Goal: Task Accomplishment & Management: Manage account settings

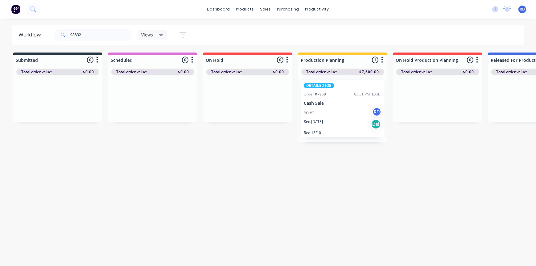
click at [162, 35] on icon at bounding box center [161, 34] width 4 height 7
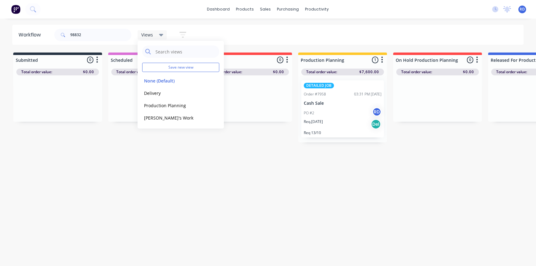
click at [279, 156] on div "Workflow 98832 Views Save new view None (Default) edit Delivery edit Production…" at bounding box center [268, 139] width 536 height 229
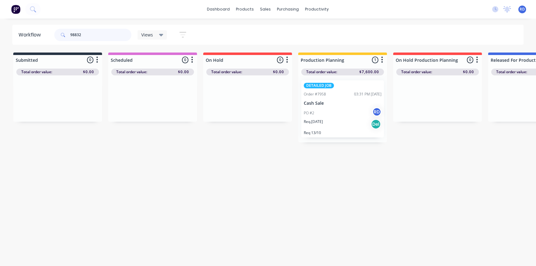
drag, startPoint x: 91, startPoint y: 34, endPoint x: 40, endPoint y: 37, distance: 50.7
click at [40, 37] on header "Workflow 98832 Views Save new view None (Default) edit Delivery edit Production…" at bounding box center [268, 35] width 512 height 20
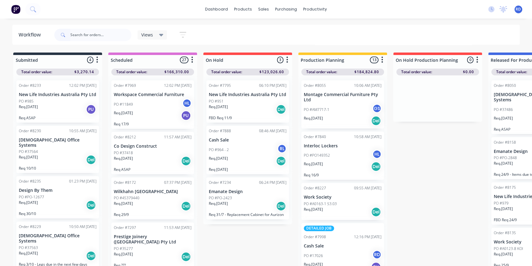
click at [327, 166] on div "Req. [DATE] Del" at bounding box center [343, 166] width 78 height 10
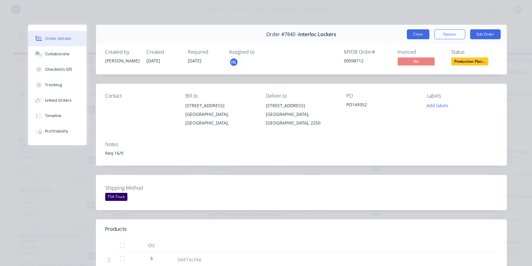
click at [421, 37] on button "Close" at bounding box center [418, 34] width 23 height 10
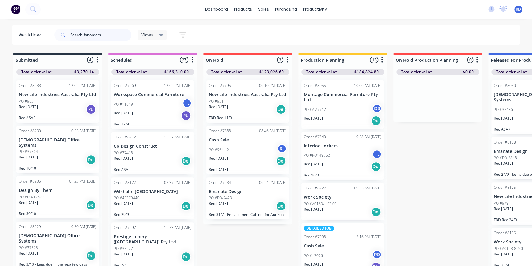
click at [90, 34] on input "text" at bounding box center [100, 35] width 61 height 12
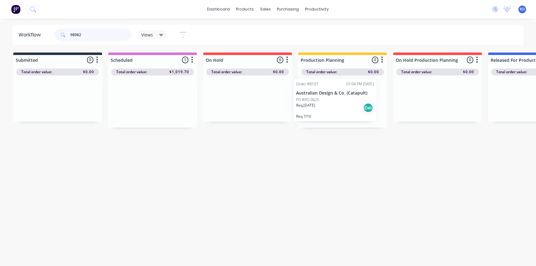
drag, startPoint x: 137, startPoint y: 93, endPoint x: 321, endPoint y: 91, distance: 184.0
click at [319, 105] on p "Req. [DATE]" at bounding box center [313, 107] width 19 height 6
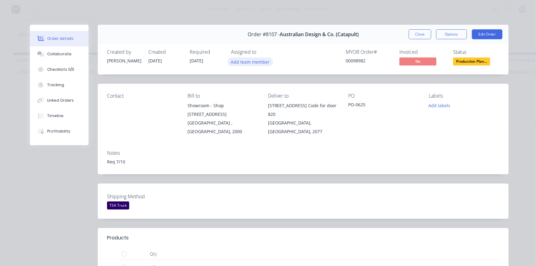
click at [256, 63] on button "Add team member" at bounding box center [250, 61] width 45 height 8
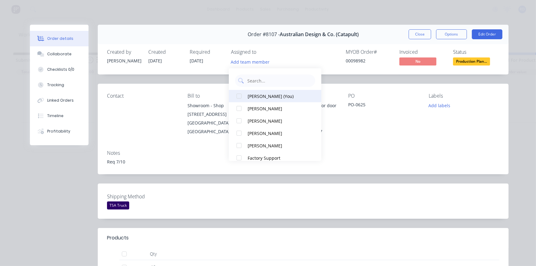
click at [255, 97] on div "[PERSON_NAME] (You)" at bounding box center [279, 96] width 62 height 6
click at [344, 150] on div "Notes" at bounding box center [303, 153] width 393 height 6
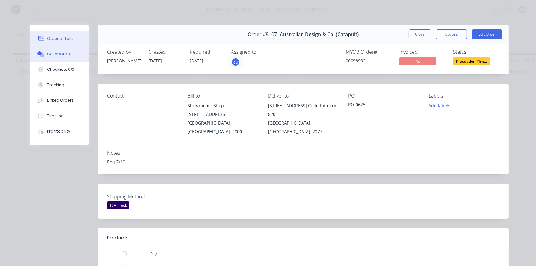
click at [64, 55] on div "Collaborate" at bounding box center [59, 54] width 24 height 6
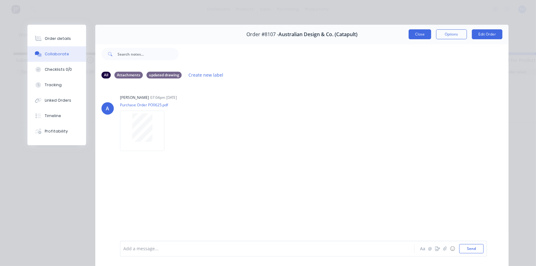
click at [417, 33] on button "Close" at bounding box center [420, 34] width 23 height 10
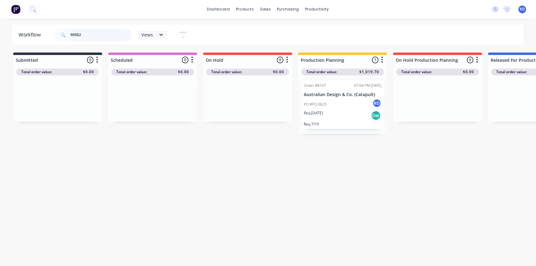
drag, startPoint x: 101, startPoint y: 34, endPoint x: 31, endPoint y: 31, distance: 69.8
click at [31, 31] on header "Workflow 98982 Views Save new view None (Default) edit Delivery edit Production…" at bounding box center [268, 35] width 512 height 20
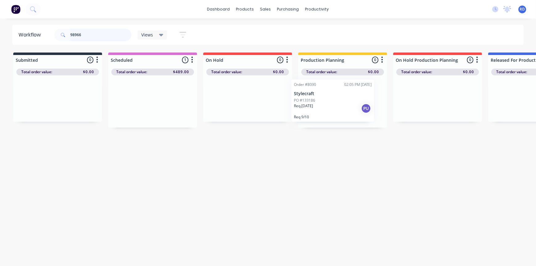
drag, startPoint x: 134, startPoint y: 102, endPoint x: 317, endPoint y: 101, distance: 183.0
type input "98966"
click at [317, 108] on p "Req. [DATE]" at bounding box center [313, 107] width 19 height 6
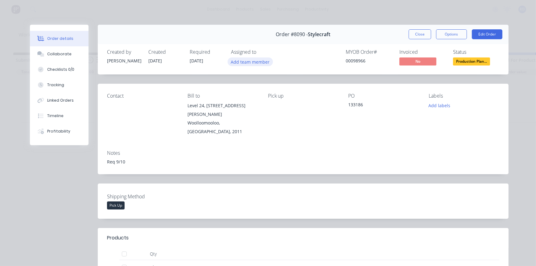
click at [253, 59] on button "Add team member" at bounding box center [250, 61] width 45 height 8
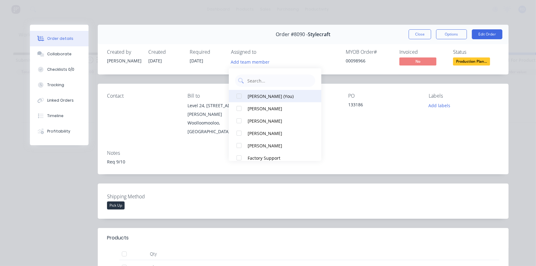
click at [257, 95] on div "[PERSON_NAME] (You)" at bounding box center [279, 96] width 62 height 6
click at [347, 135] on div "Contact Bill to [STREET_ADDRESS][PERSON_NAME], 2011 Pick up PO 133186 Labels Ad…" at bounding box center [303, 114] width 411 height 61
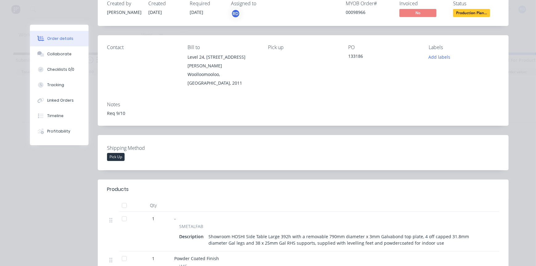
scroll to position [112, 0]
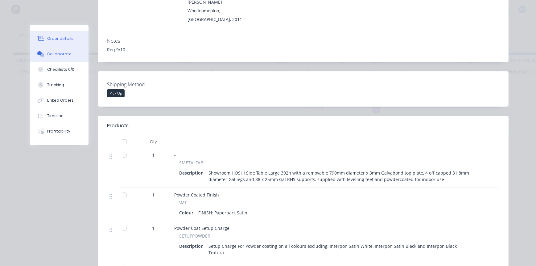
click at [49, 57] on button "Collaborate" at bounding box center [59, 53] width 59 height 15
